Goal: Transaction & Acquisition: Subscribe to service/newsletter

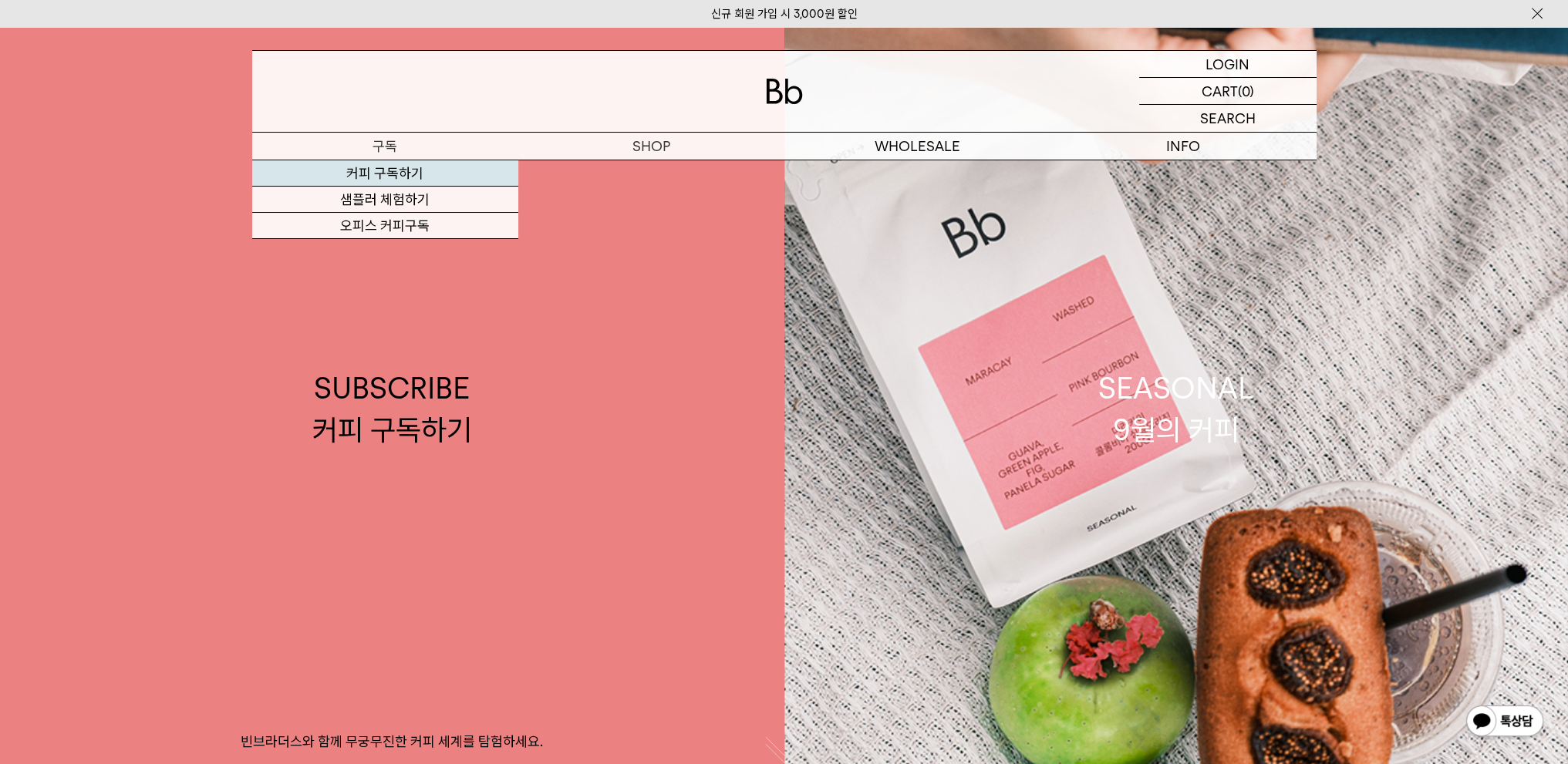
click at [355, 169] on link "커피 구독하기" at bounding box center [385, 174] width 266 height 27
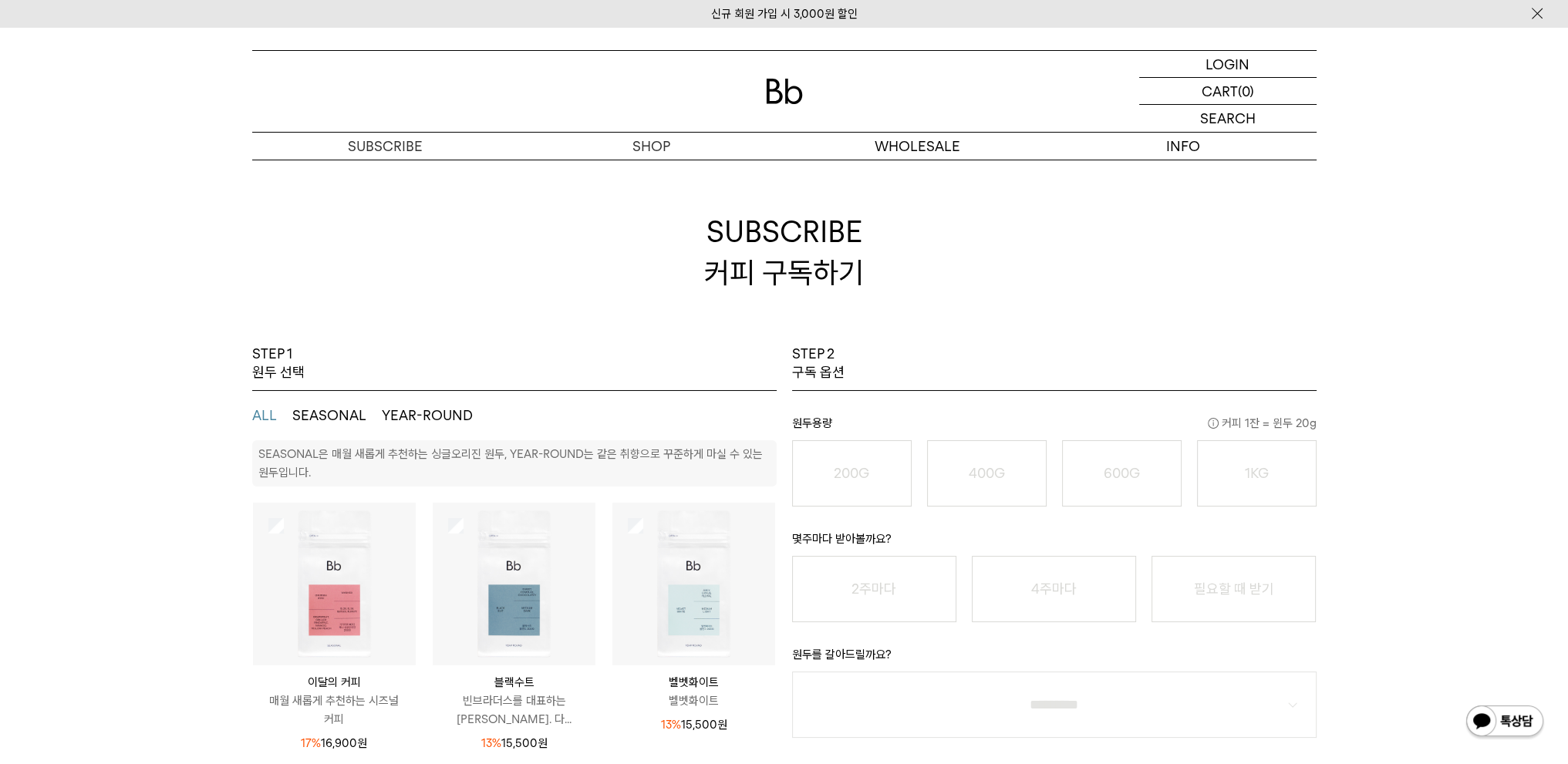
scroll to position [154, 0]
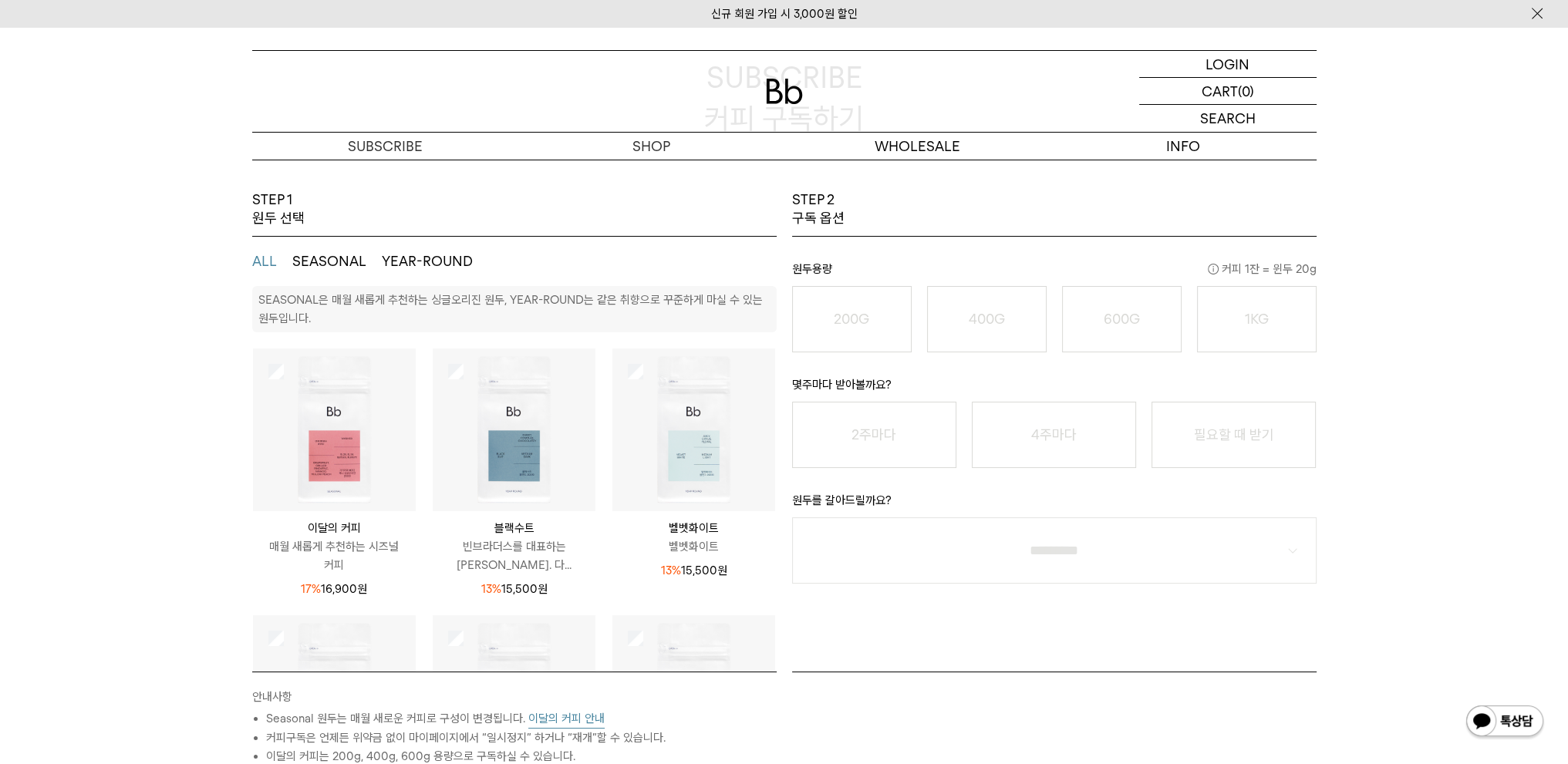
click at [1056, 311] on li "600G 43,000 원" at bounding box center [1122, 319] width 135 height 67
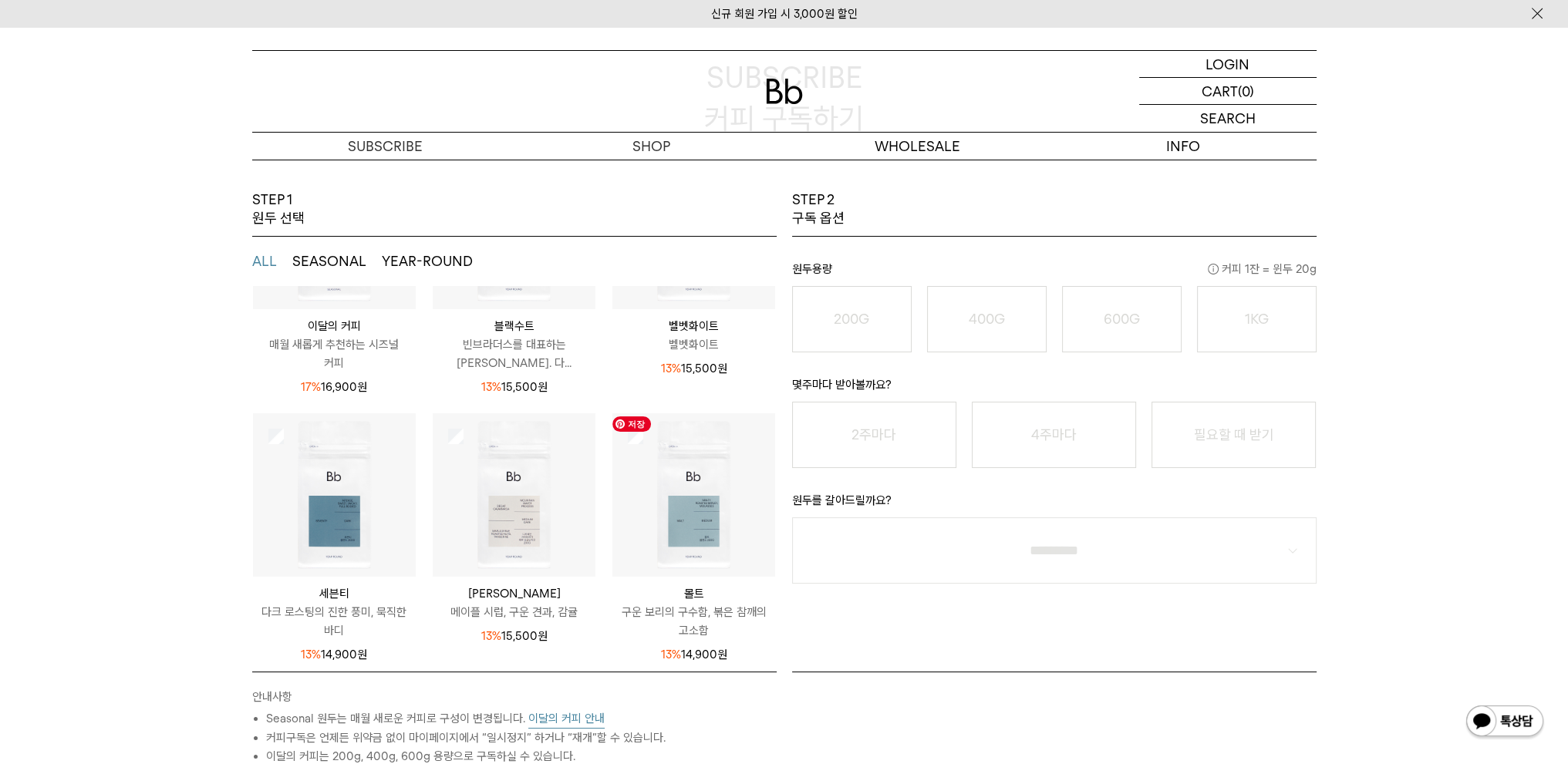
scroll to position [0, 0]
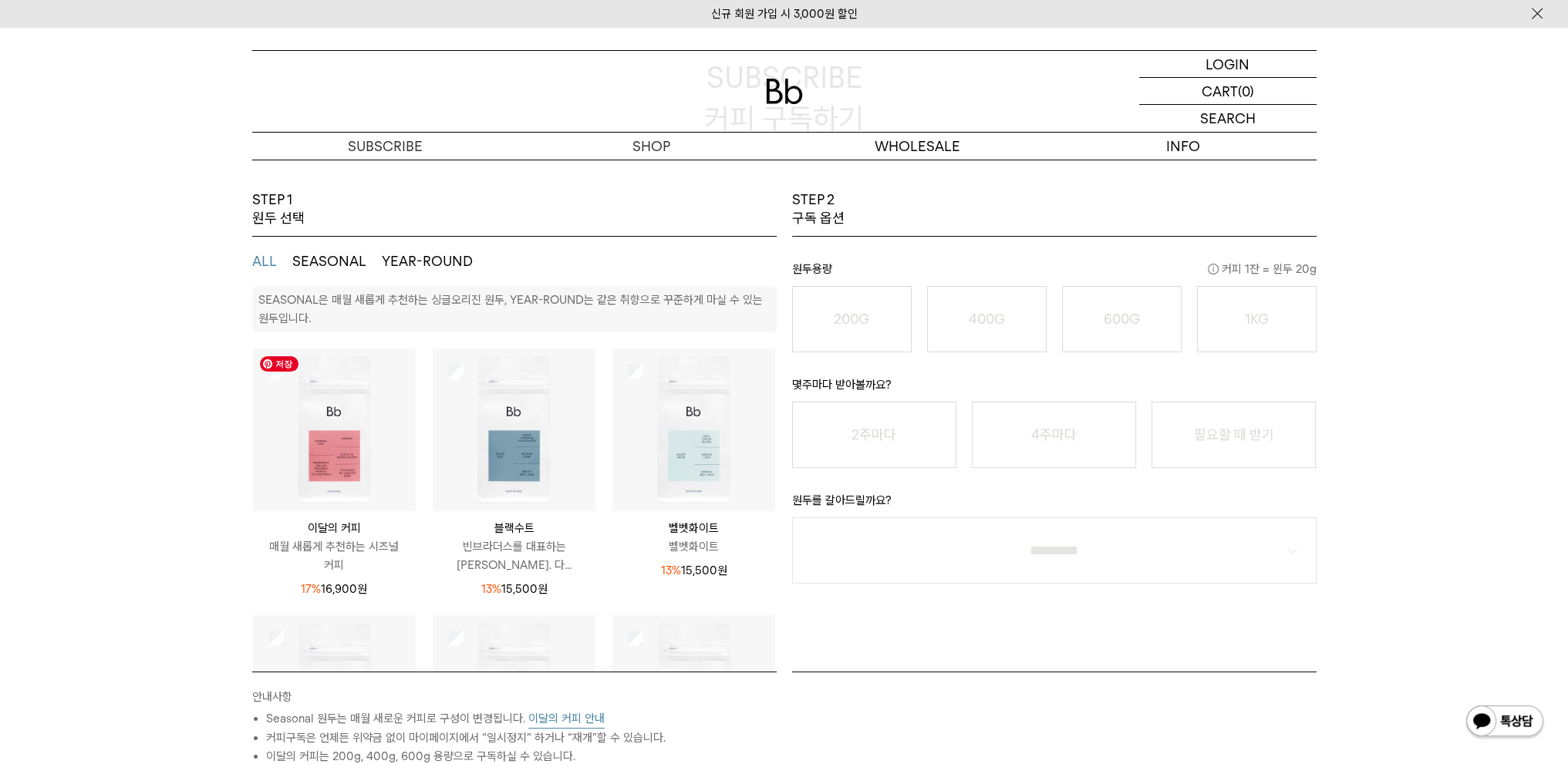
click at [335, 458] on img at bounding box center [334, 429] width 162 height 162
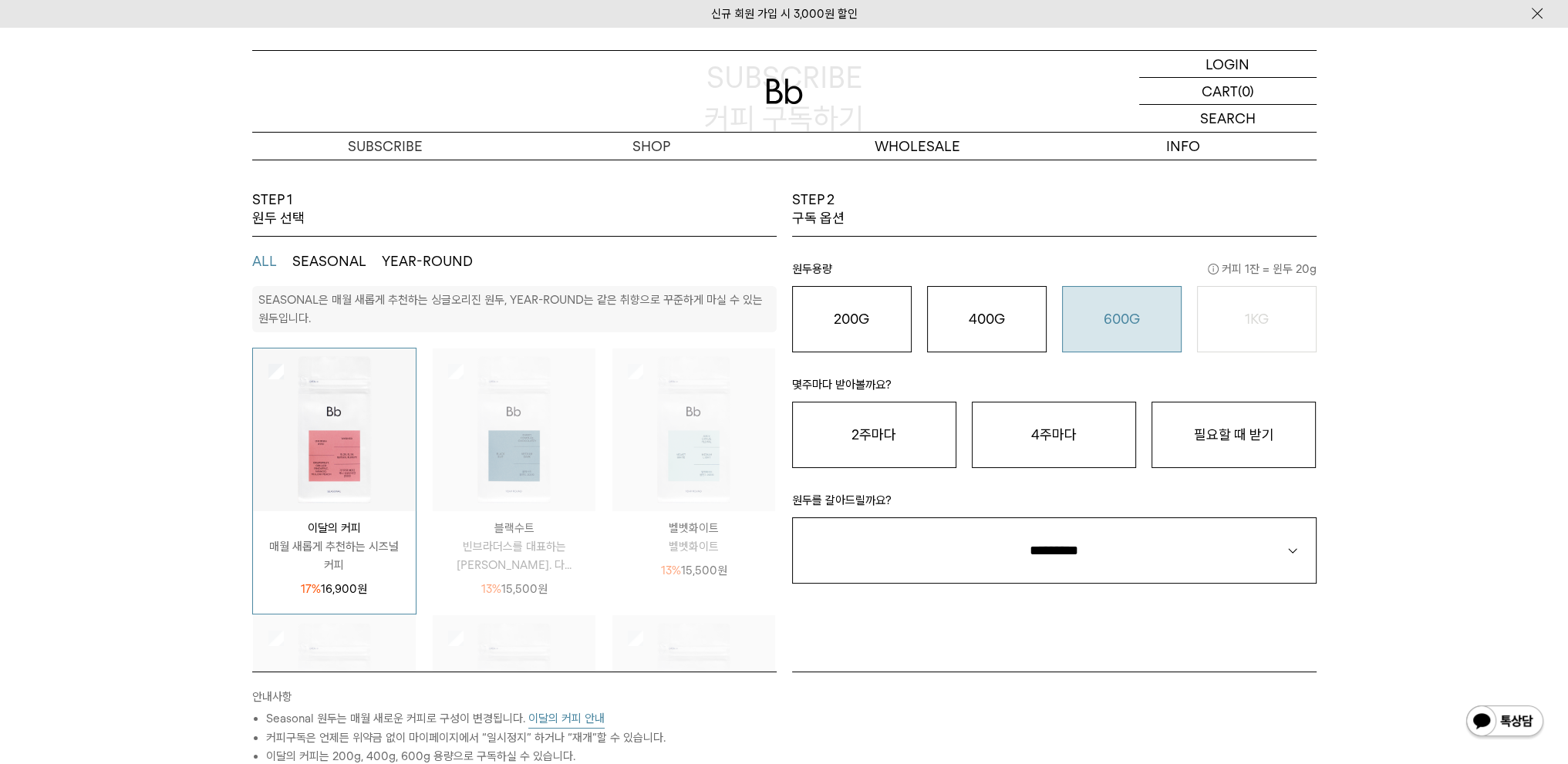
click at [1079, 314] on div "600G 43,000 원" at bounding box center [1122, 319] width 103 height 19
click at [1195, 460] on button "필요할 때 받기" at bounding box center [1233, 435] width 164 height 67
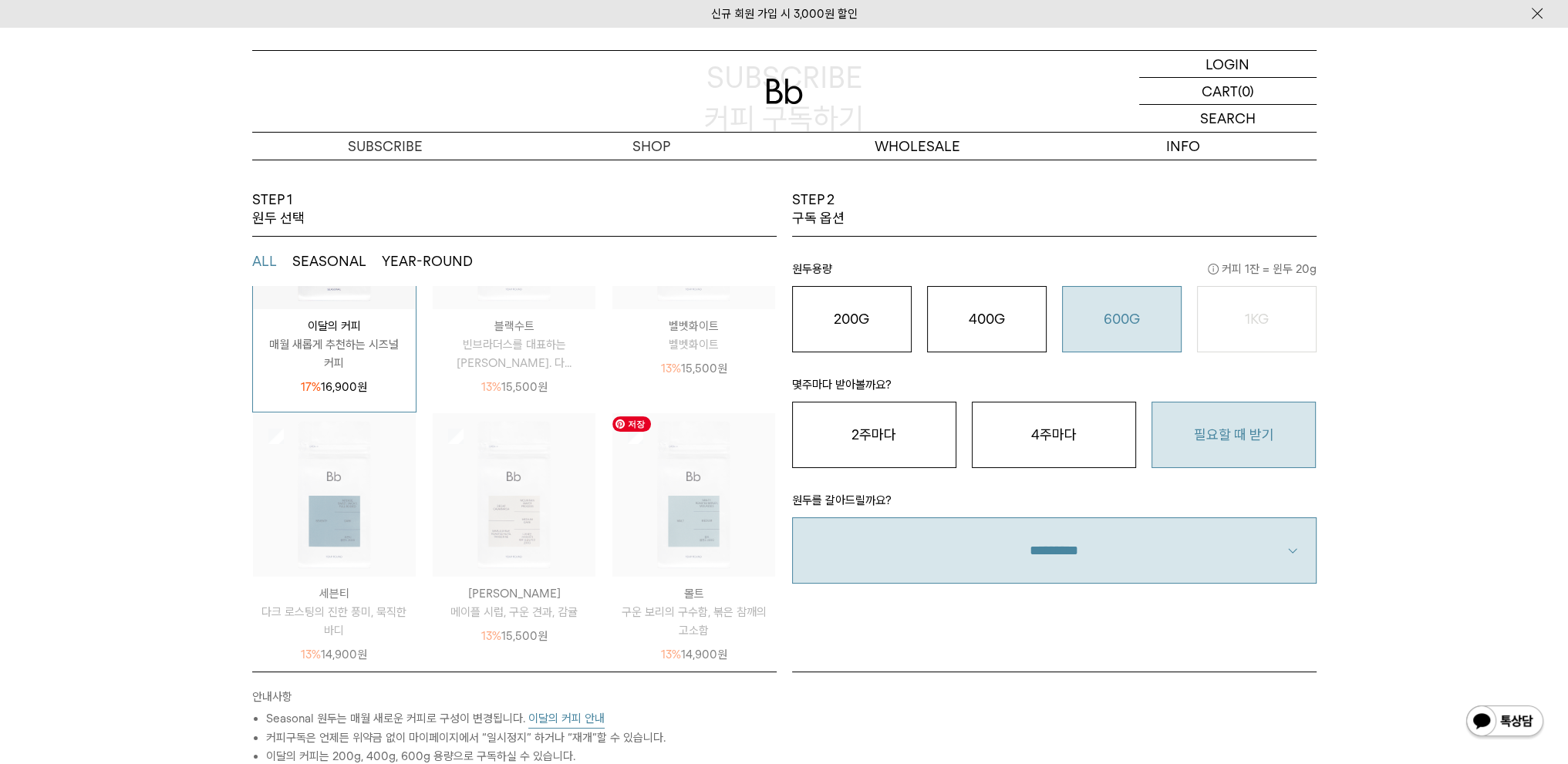
scroll to position [232, 0]
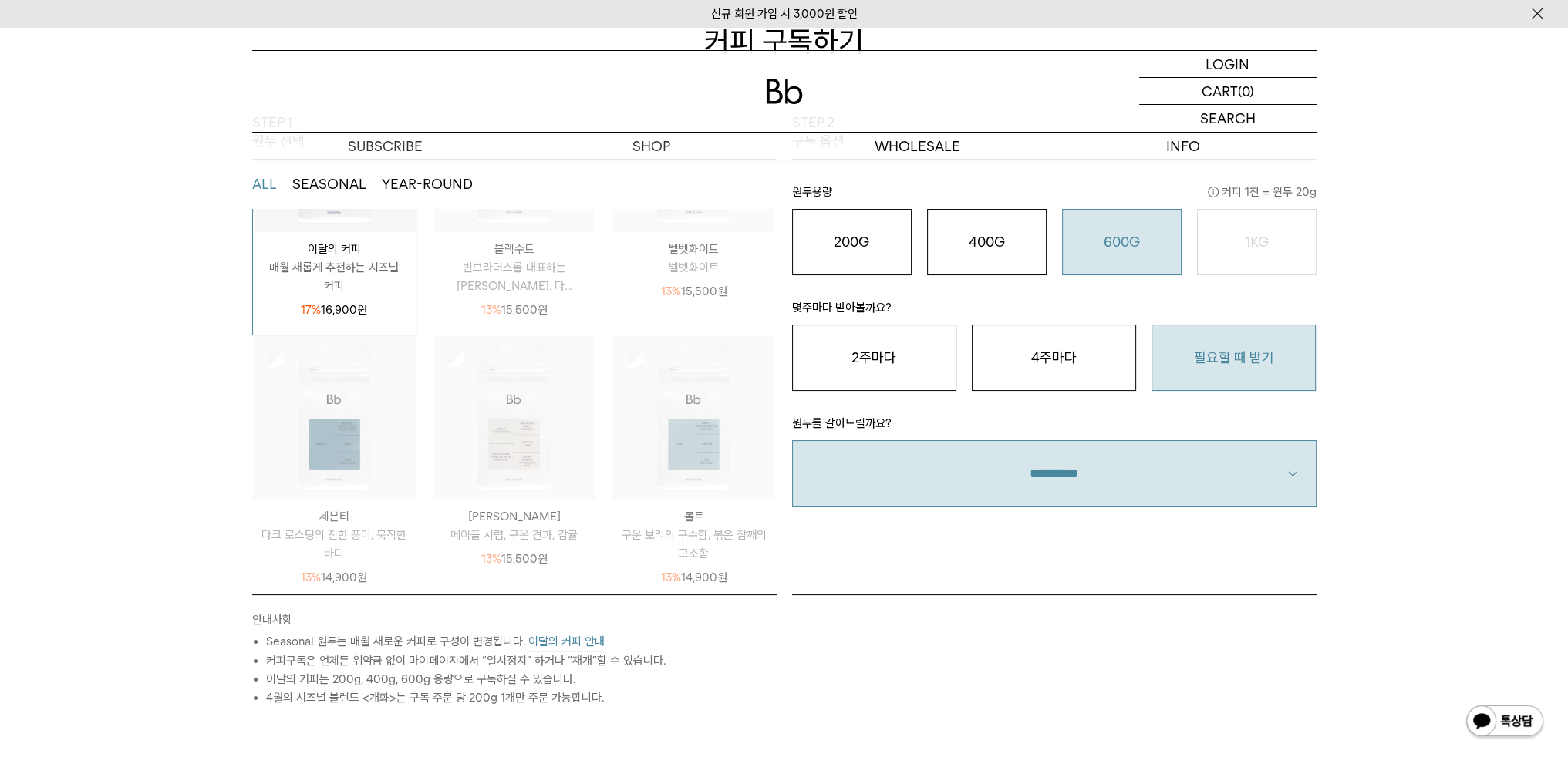
click at [949, 490] on select "**********" at bounding box center [1054, 473] width 524 height 67
select select "**"
click at [792, 440] on select "**********" at bounding box center [1054, 473] width 524 height 67
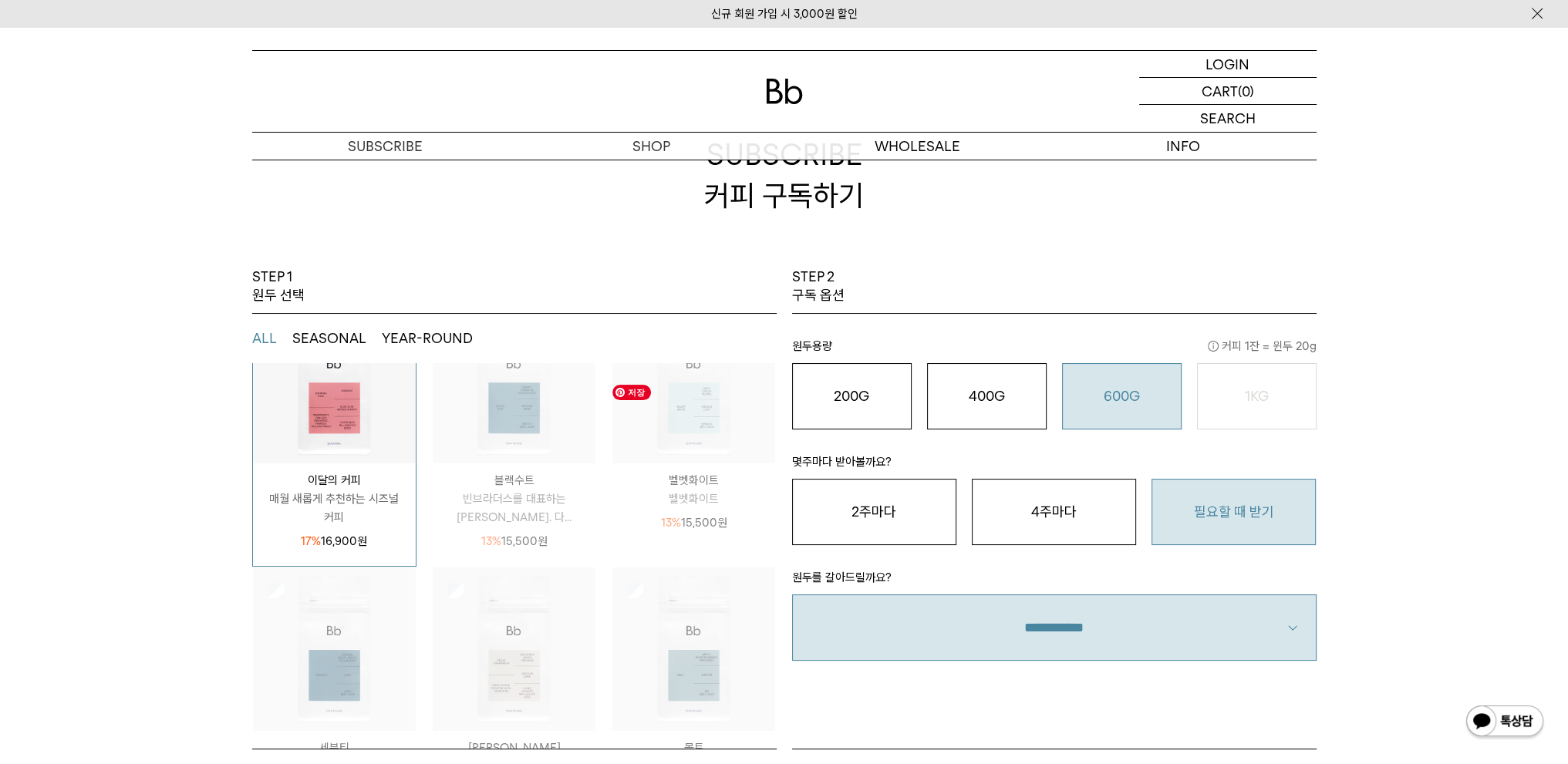
scroll to position [0, 0]
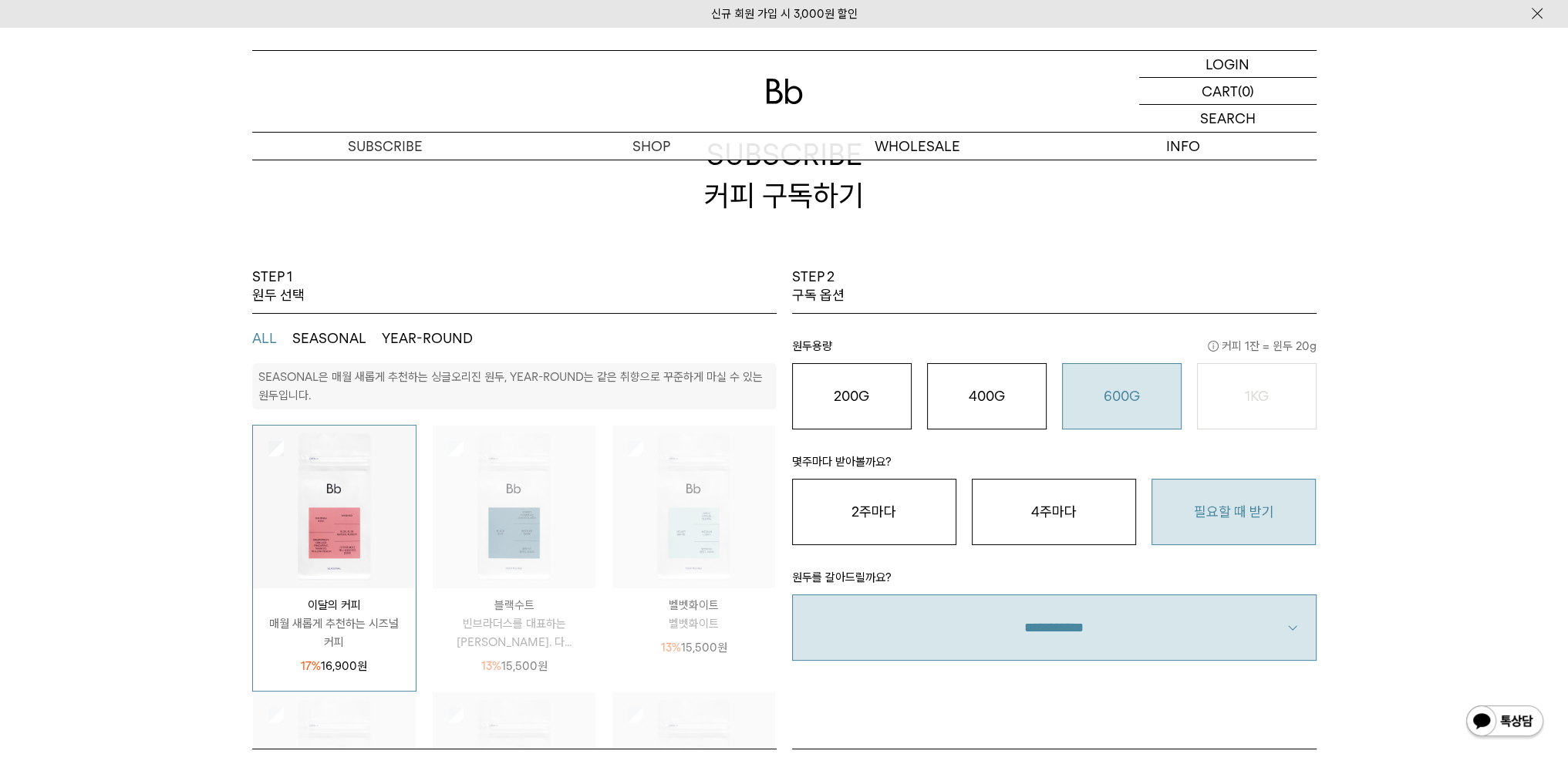
click at [786, 89] on img at bounding box center [784, 91] width 37 height 26
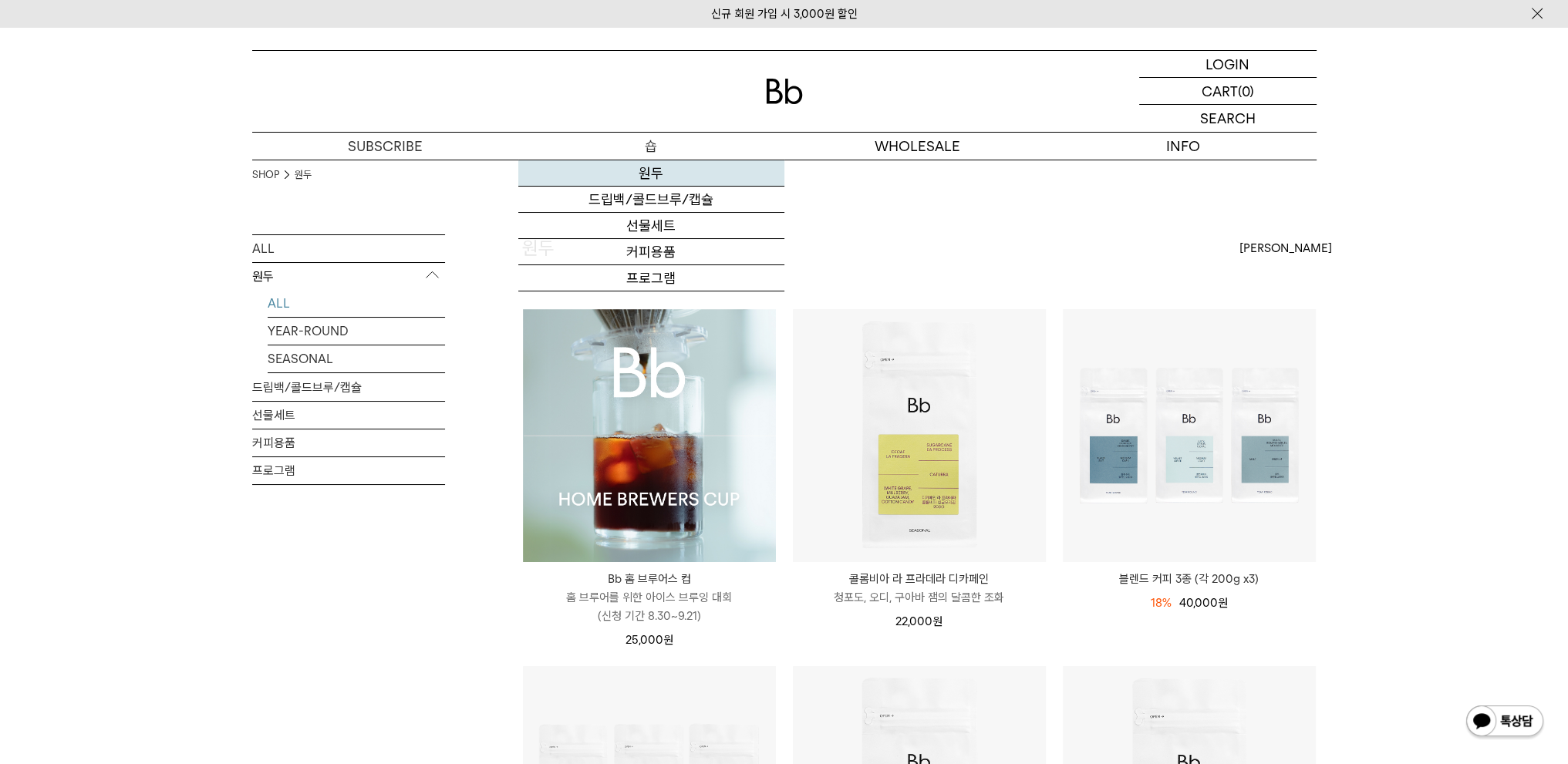
click at [634, 172] on link "원두" at bounding box center [651, 174] width 266 height 27
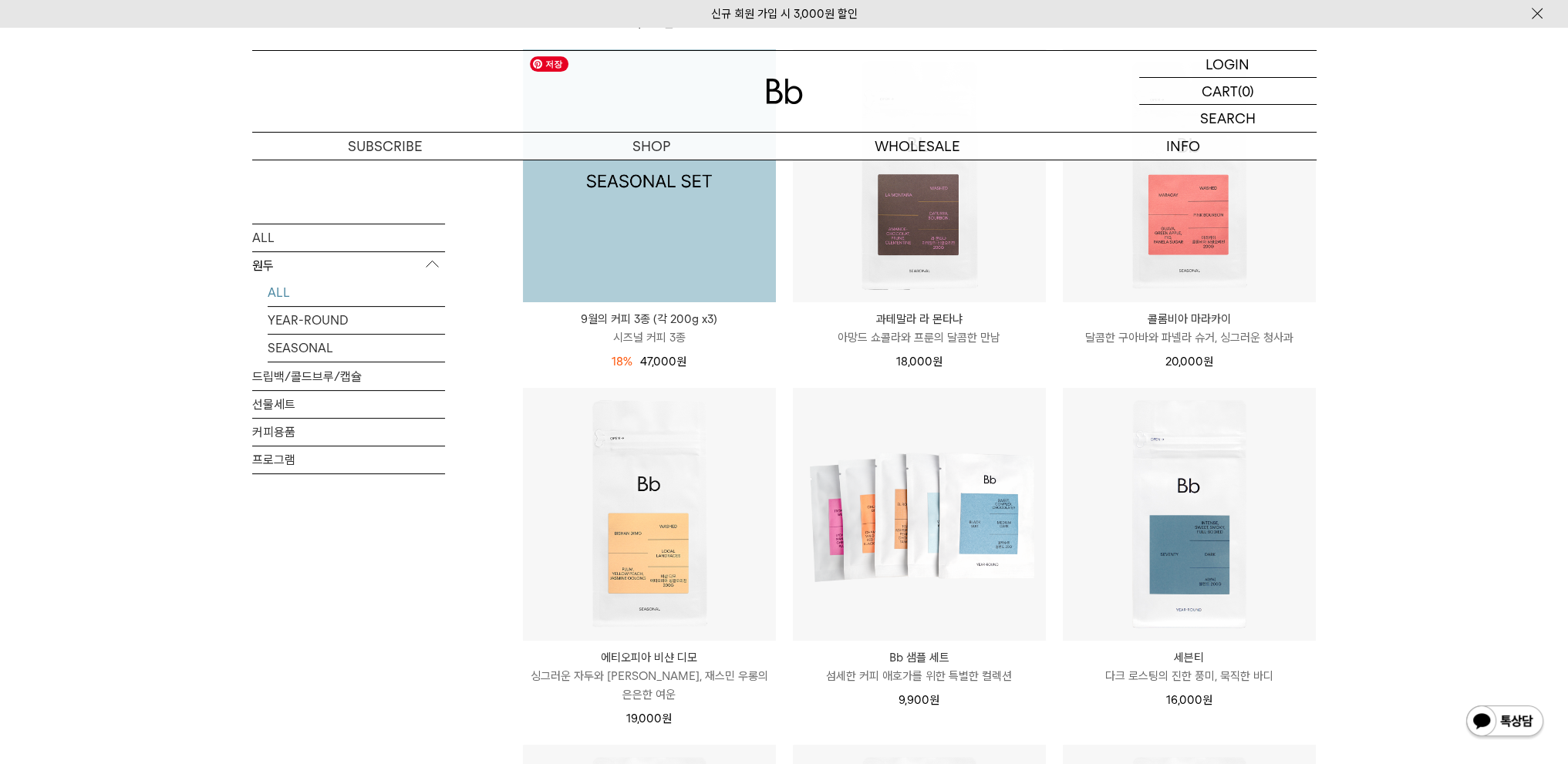
scroll to position [462, 0]
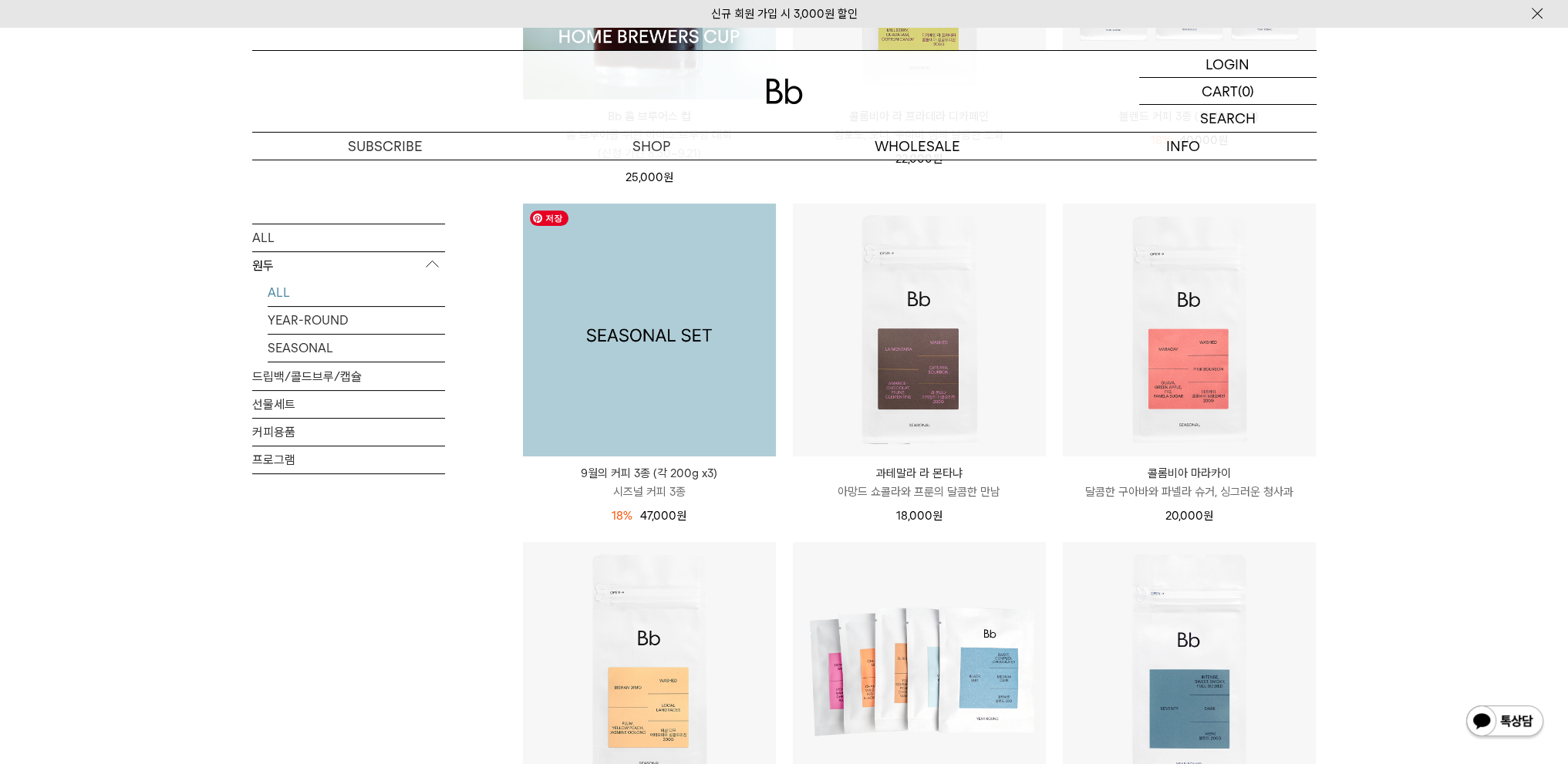
click at [657, 306] on img at bounding box center [649, 329] width 253 height 253
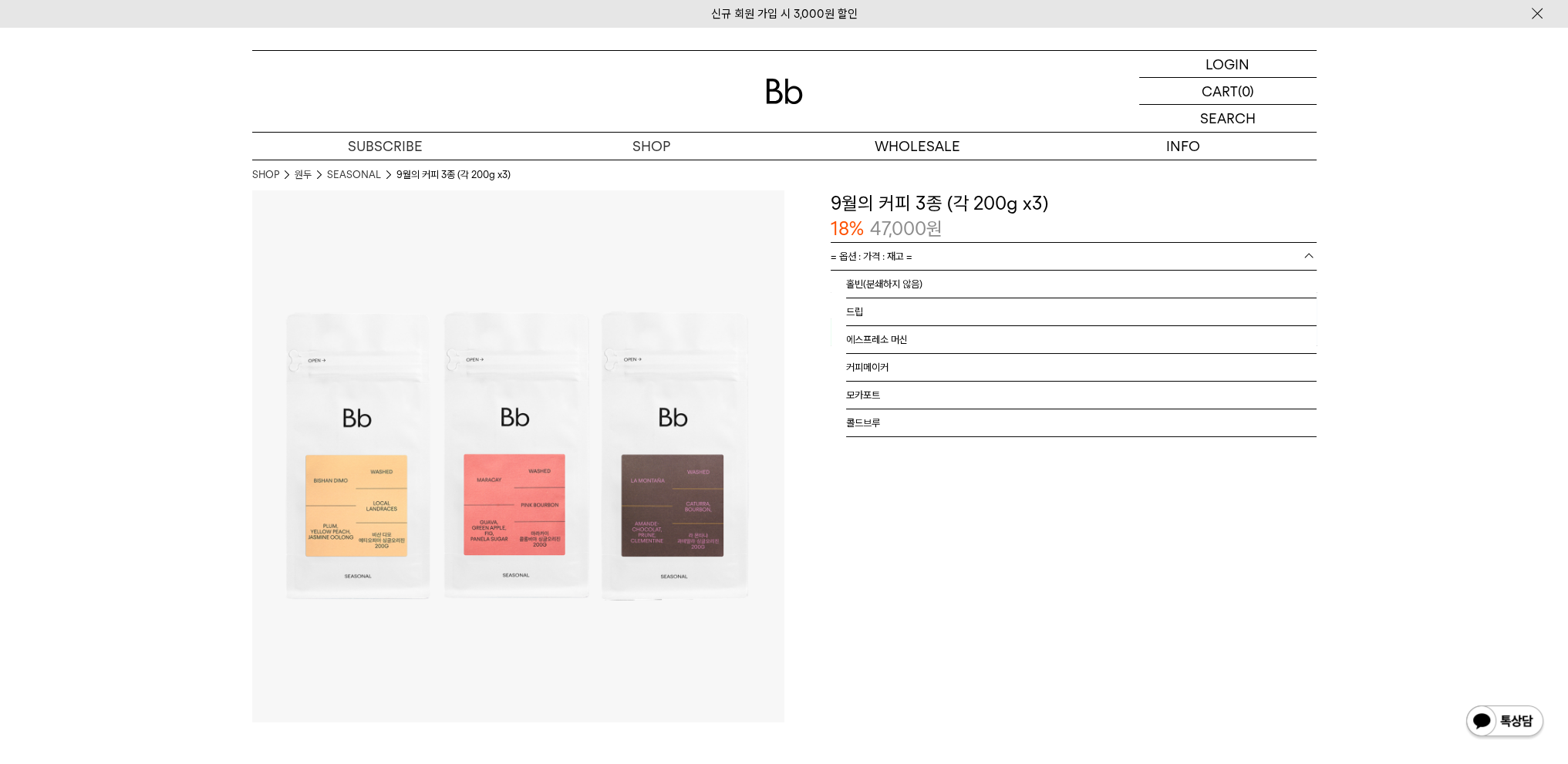
click at [885, 258] on span "= 옵션 : 가격 : 재고 =" at bounding box center [871, 256] width 82 height 27
